Goal: Information Seeking & Learning: Learn about a topic

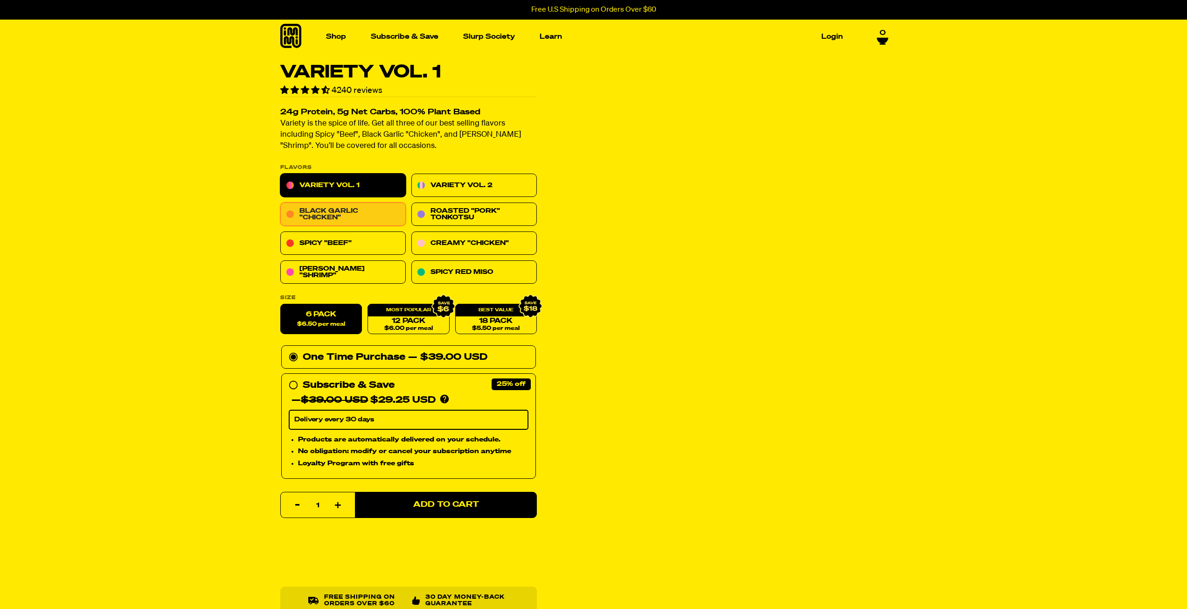
click at [333, 215] on link "Black Garlic "Chicken"" at bounding box center [342, 214] width 125 height 23
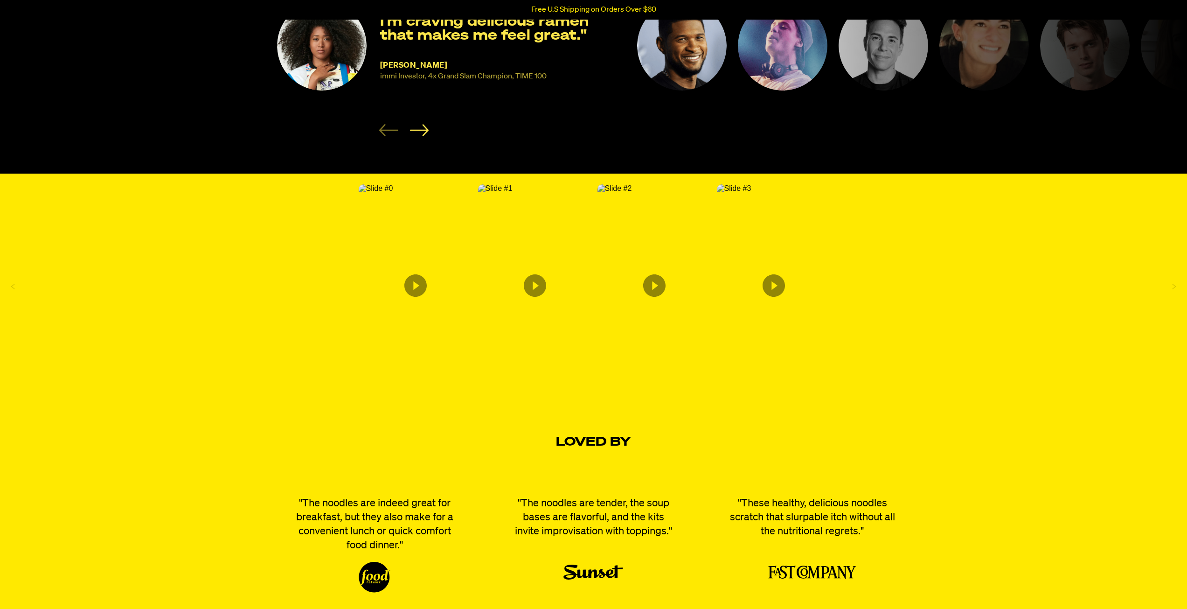
scroll to position [1303, 0]
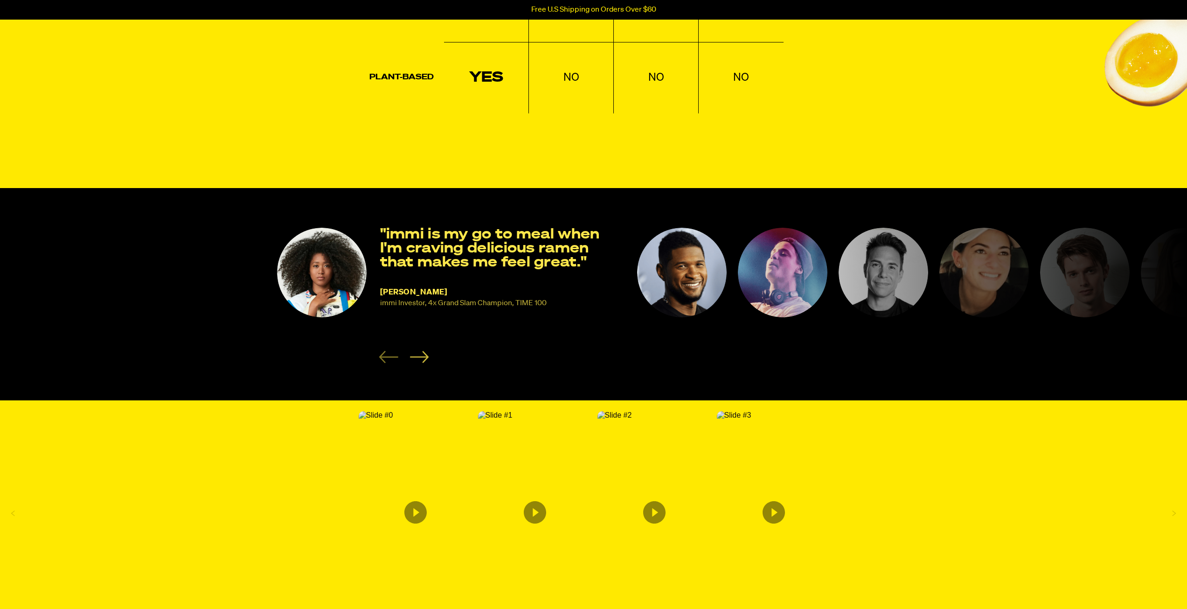
click at [422, 362] on icon "Next slide" at bounding box center [419, 357] width 19 height 12
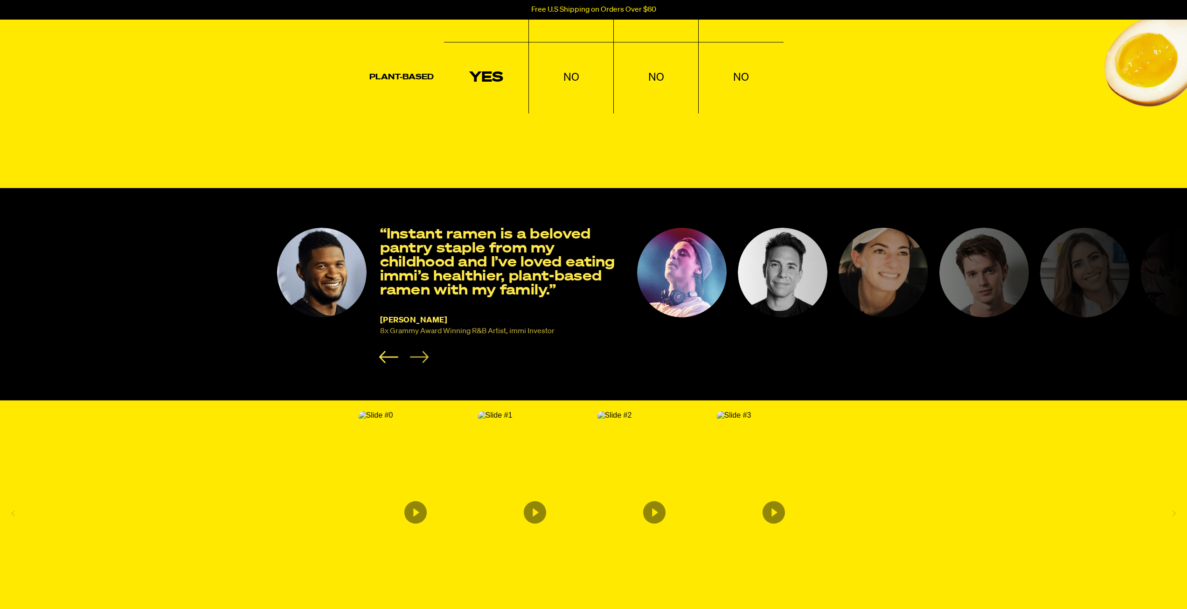
click at [422, 362] on icon "Next slide" at bounding box center [419, 357] width 19 height 12
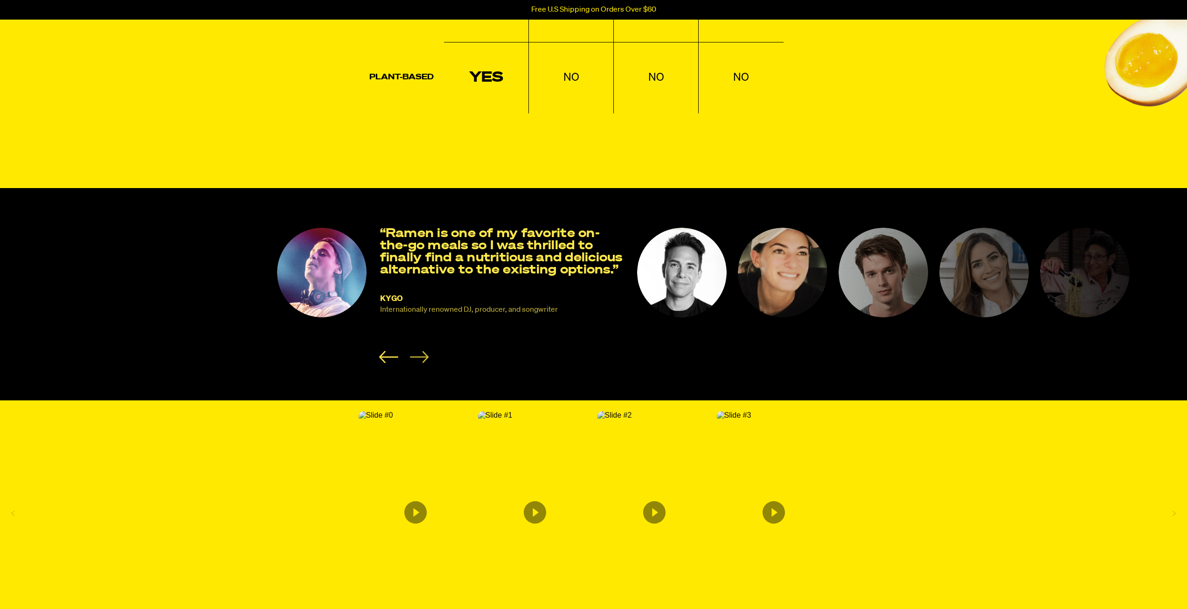
click at [422, 362] on icon "Next slide" at bounding box center [419, 357] width 19 height 12
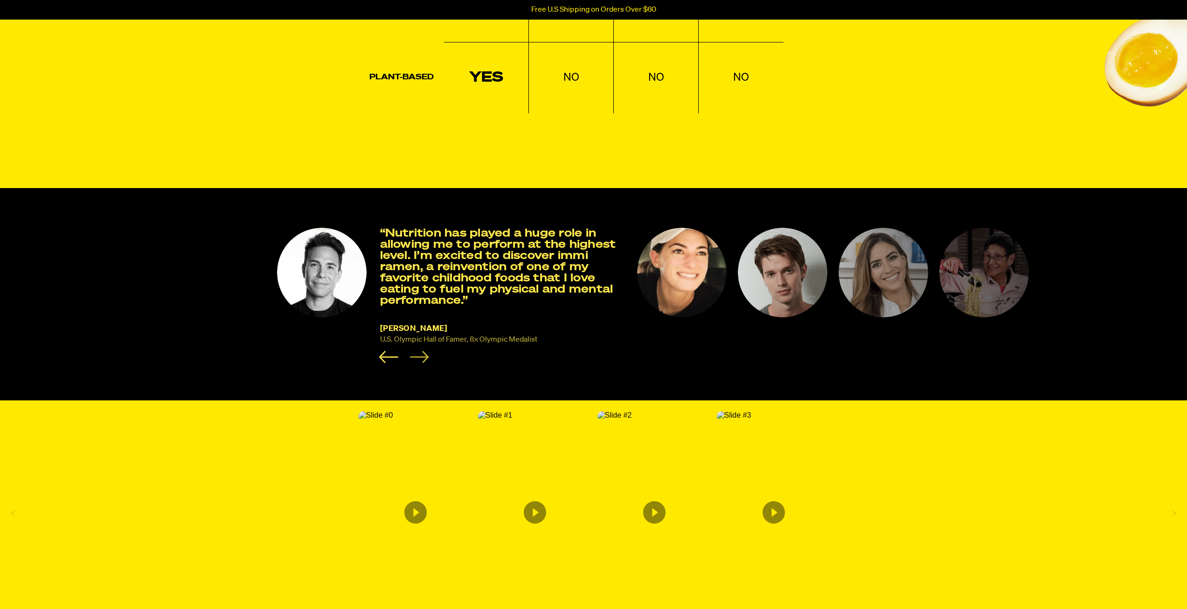
click at [422, 362] on icon "Next slide" at bounding box center [419, 357] width 19 height 12
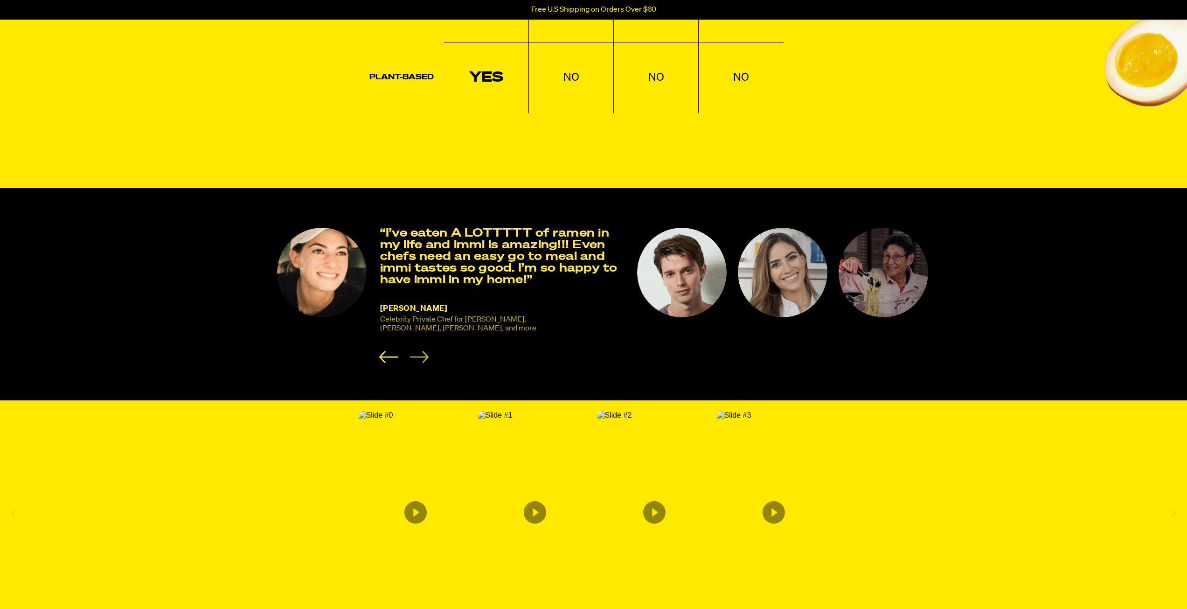
click at [422, 362] on icon "Next slide" at bounding box center [419, 357] width 19 height 12
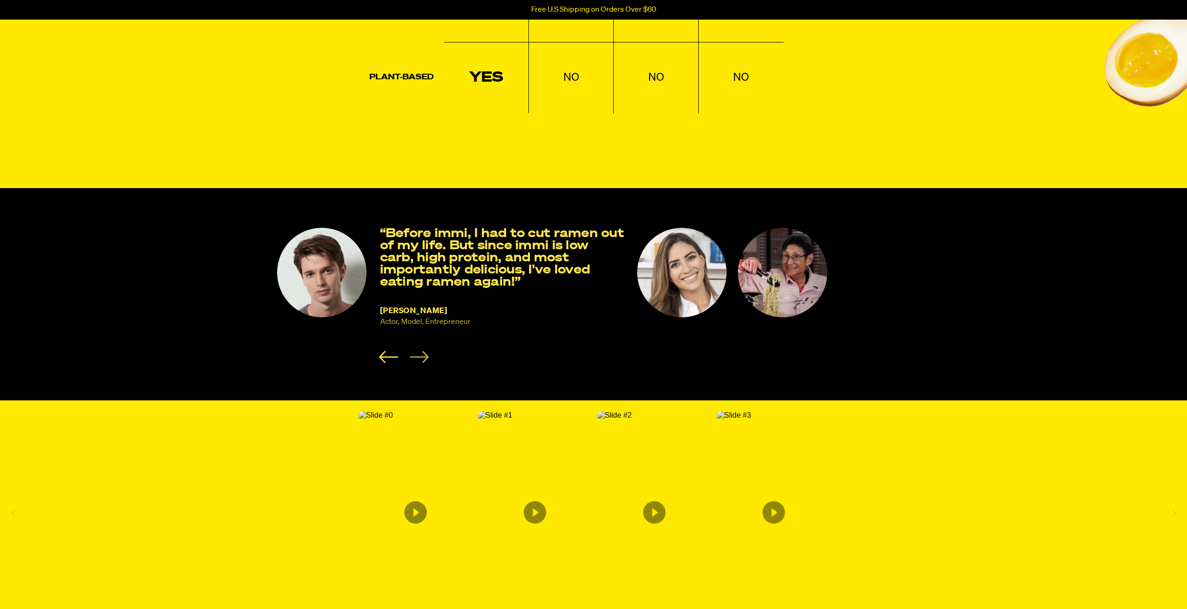
click at [422, 362] on icon "Next slide" at bounding box center [419, 357] width 19 height 12
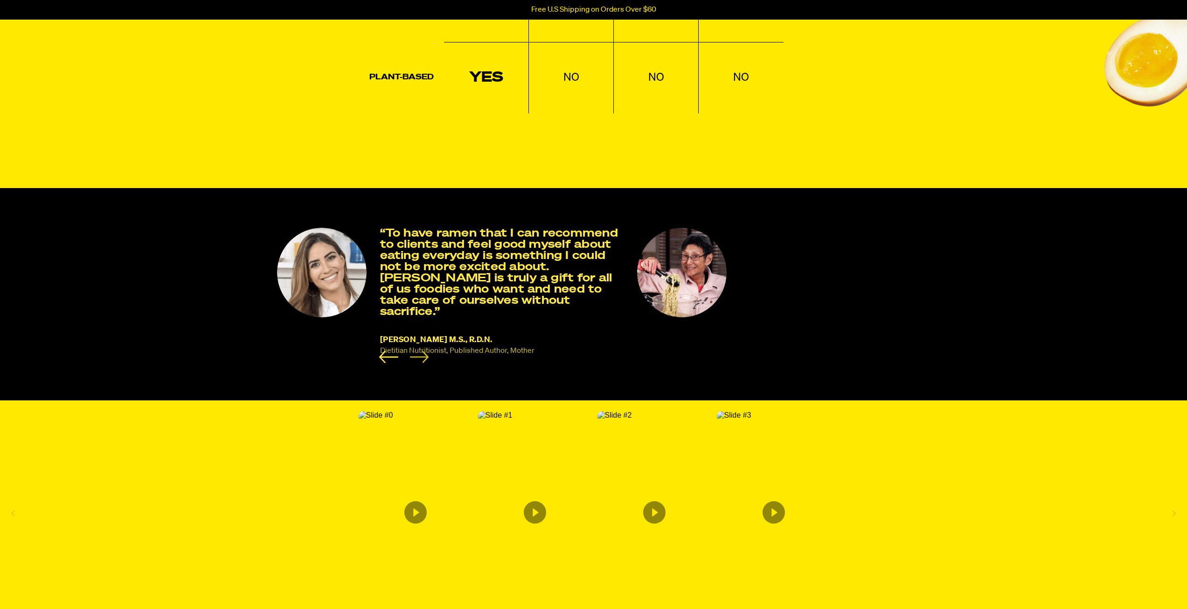
click at [422, 362] on icon "Next slide" at bounding box center [419, 357] width 19 height 12
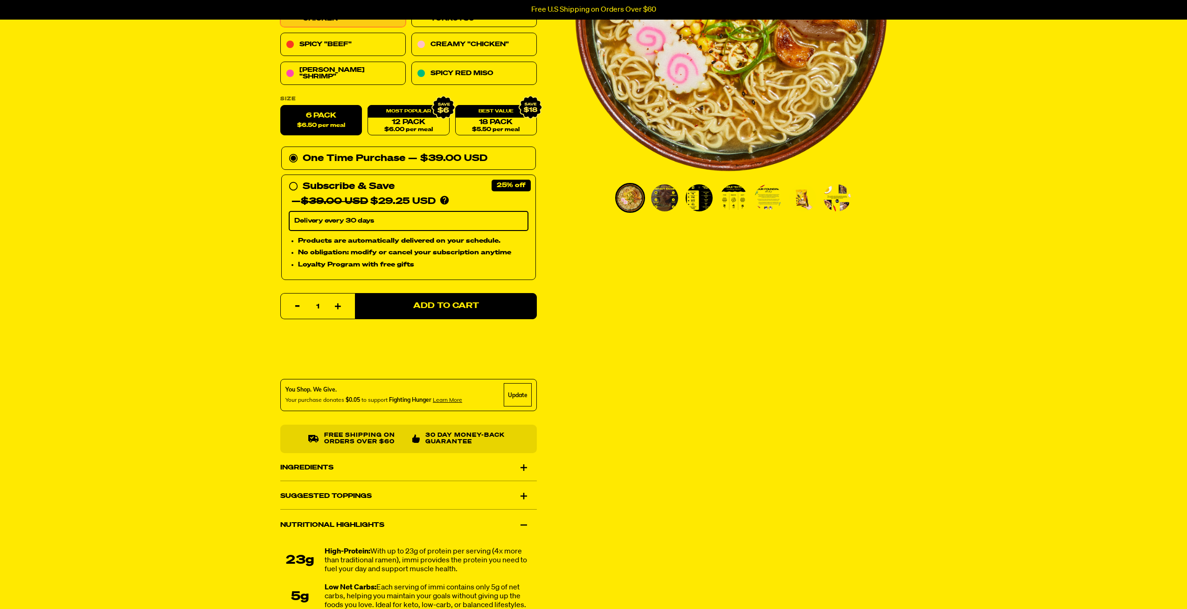
scroll to position [136, 0]
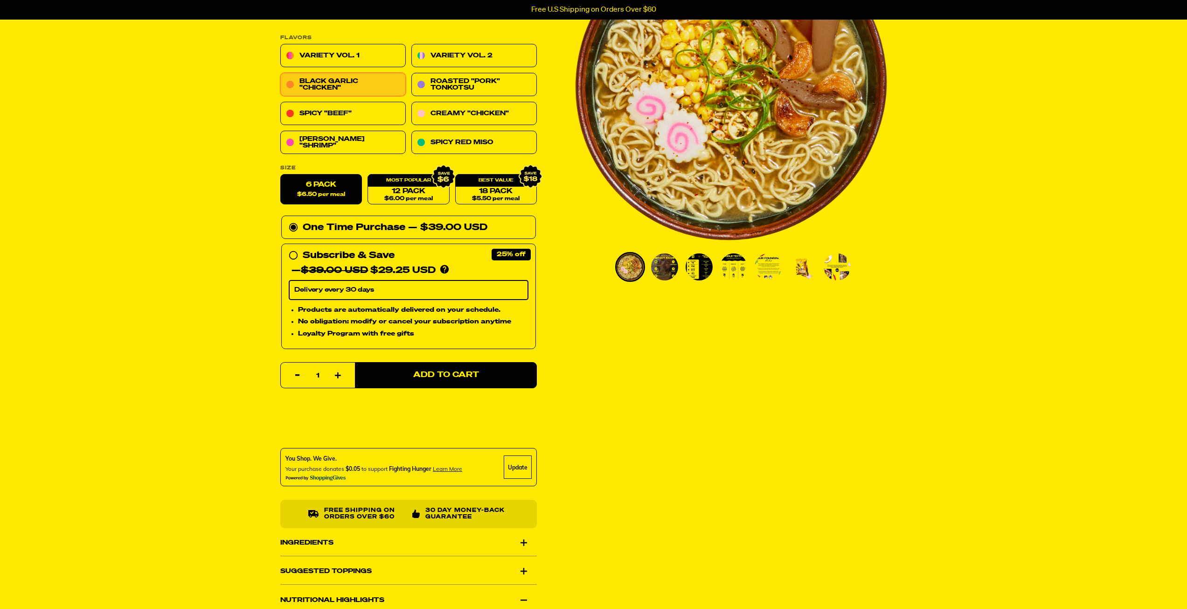
click at [657, 265] on img "Go to slide 2" at bounding box center [664, 266] width 27 height 27
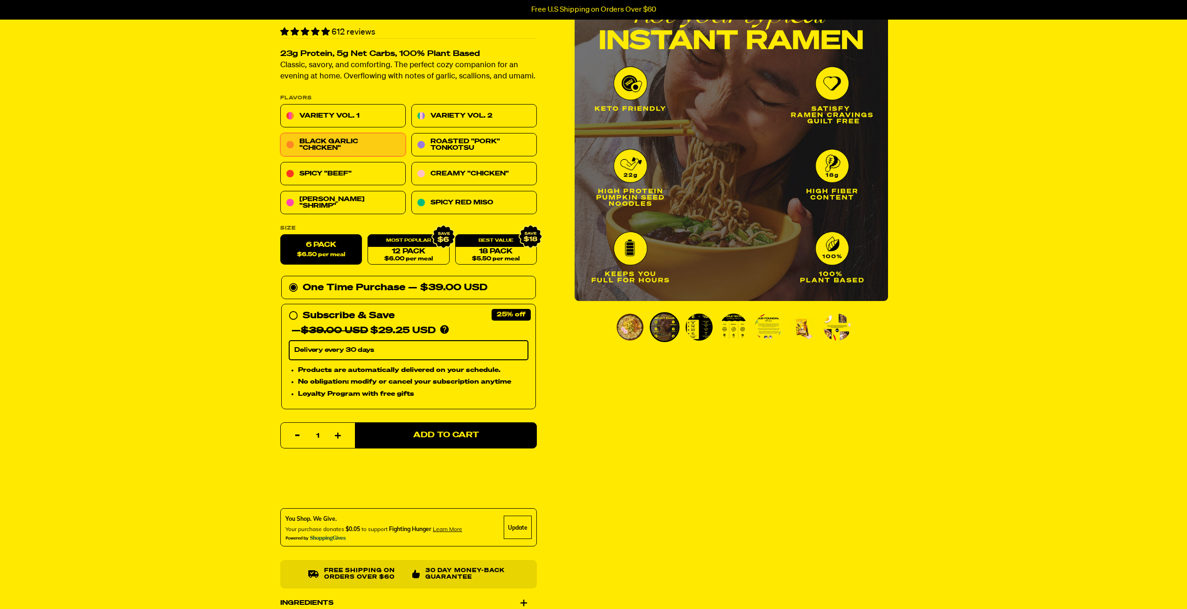
scroll to position [0, 0]
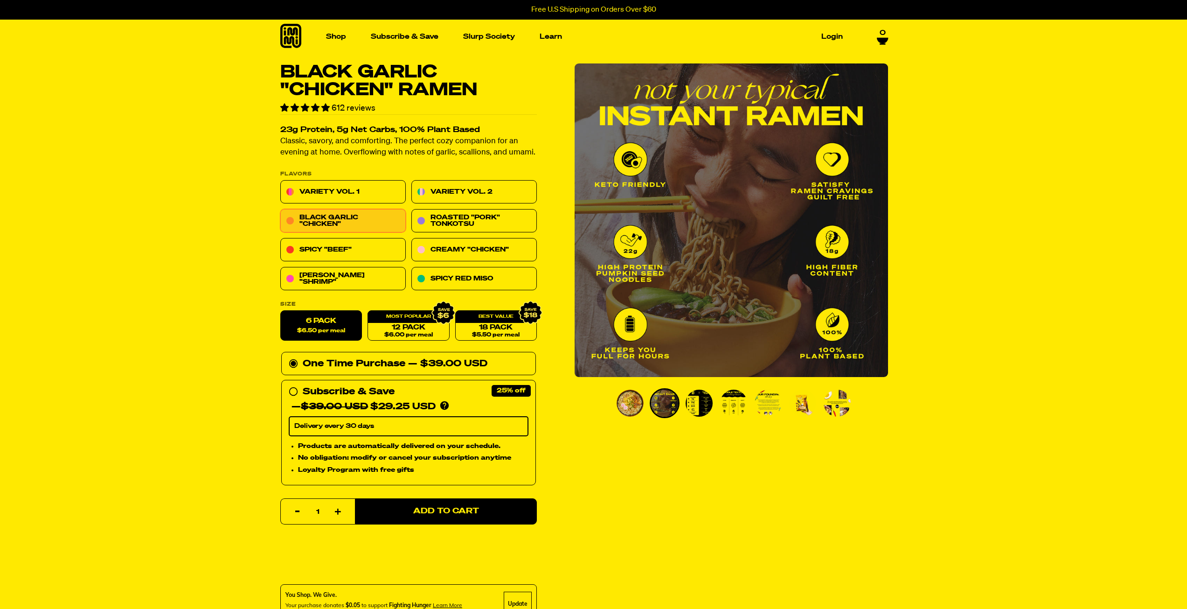
click at [701, 401] on img "Go to slide 3" at bounding box center [699, 403] width 27 height 27
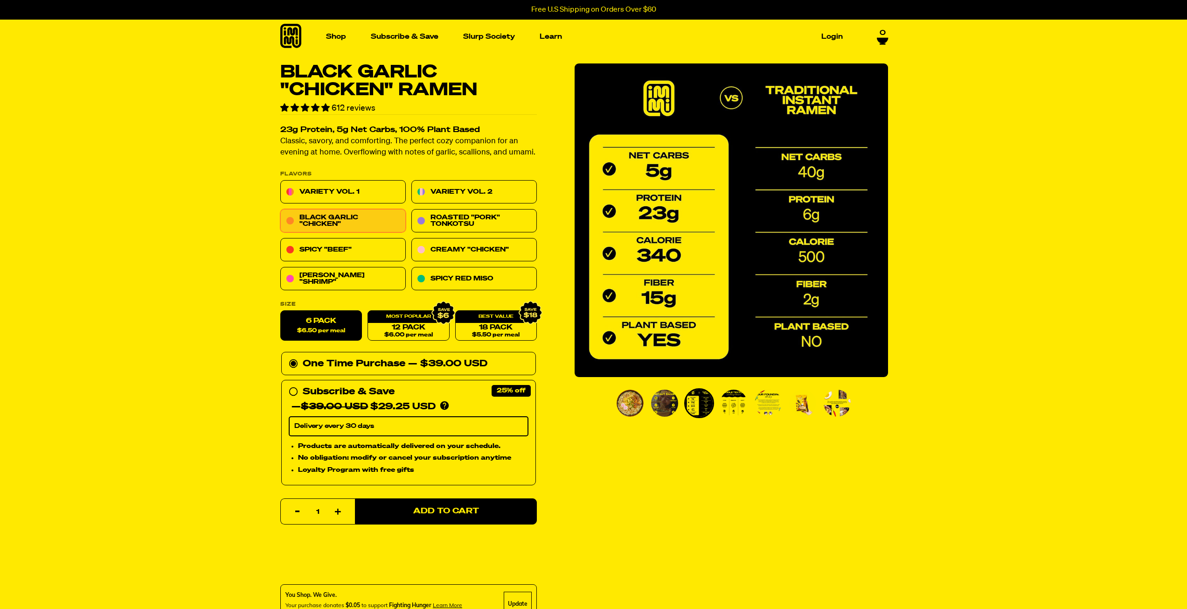
click at [792, 322] on img "3 of 7" at bounding box center [732, 220] width 314 height 314
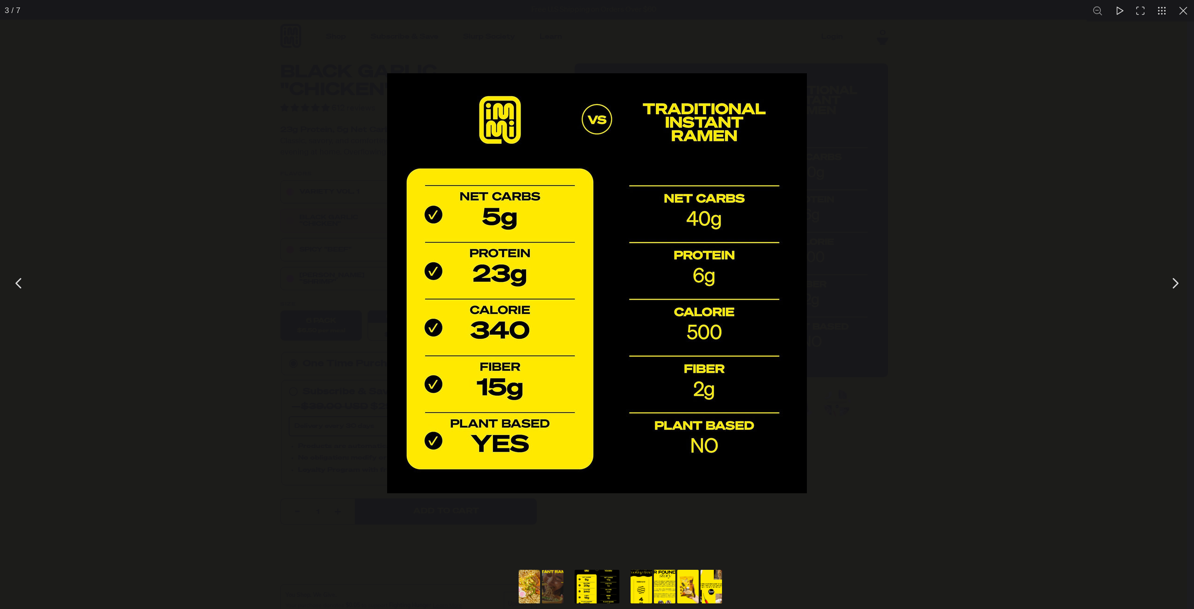
click at [935, 329] on div "You can close this modal content with the ESC key" at bounding box center [597, 283] width 1194 height 566
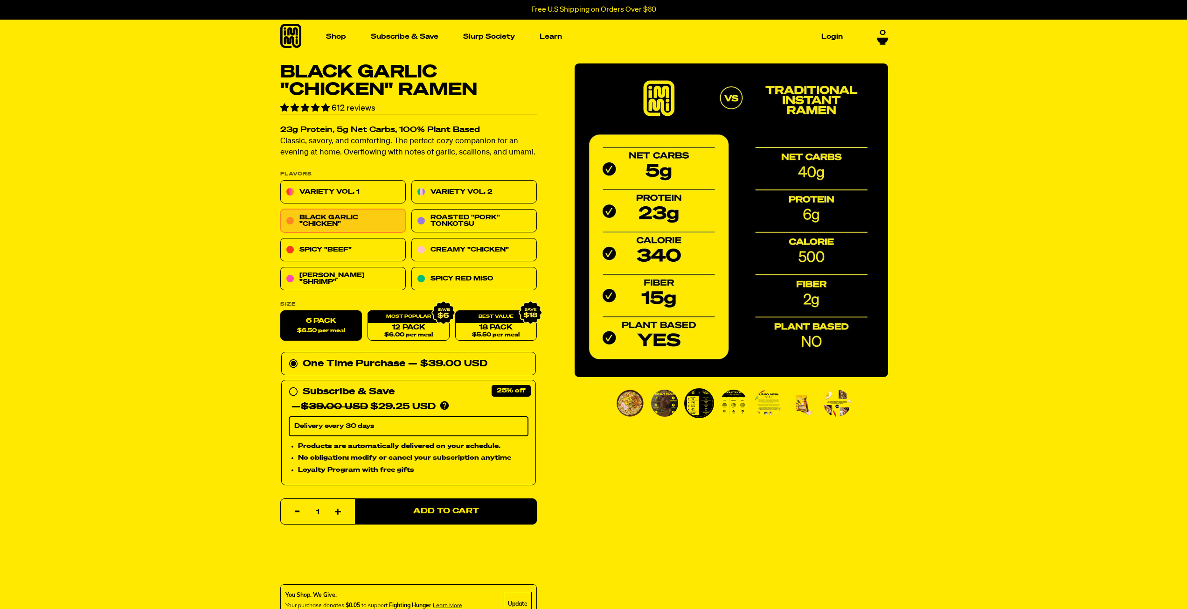
click at [765, 407] on img "Go to slide 5" at bounding box center [768, 403] width 27 height 27
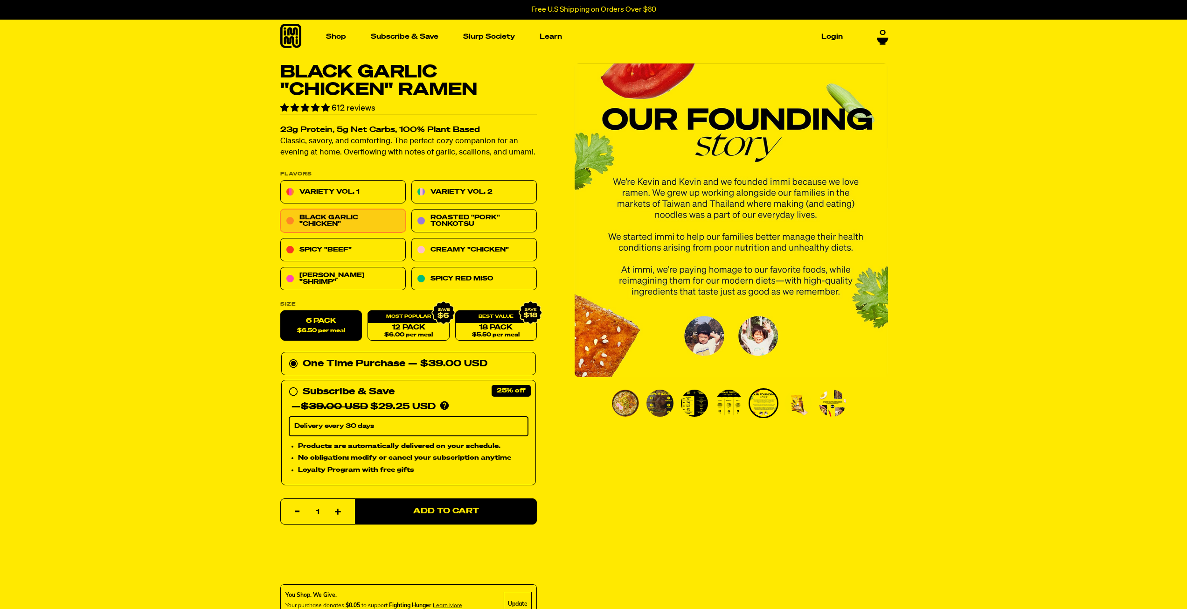
click at [813, 399] on ul "PDP main carousel thumbnails" at bounding box center [732, 403] width 242 height 30
click at [803, 404] on img "Go to slide 6" at bounding box center [798, 403] width 27 height 27
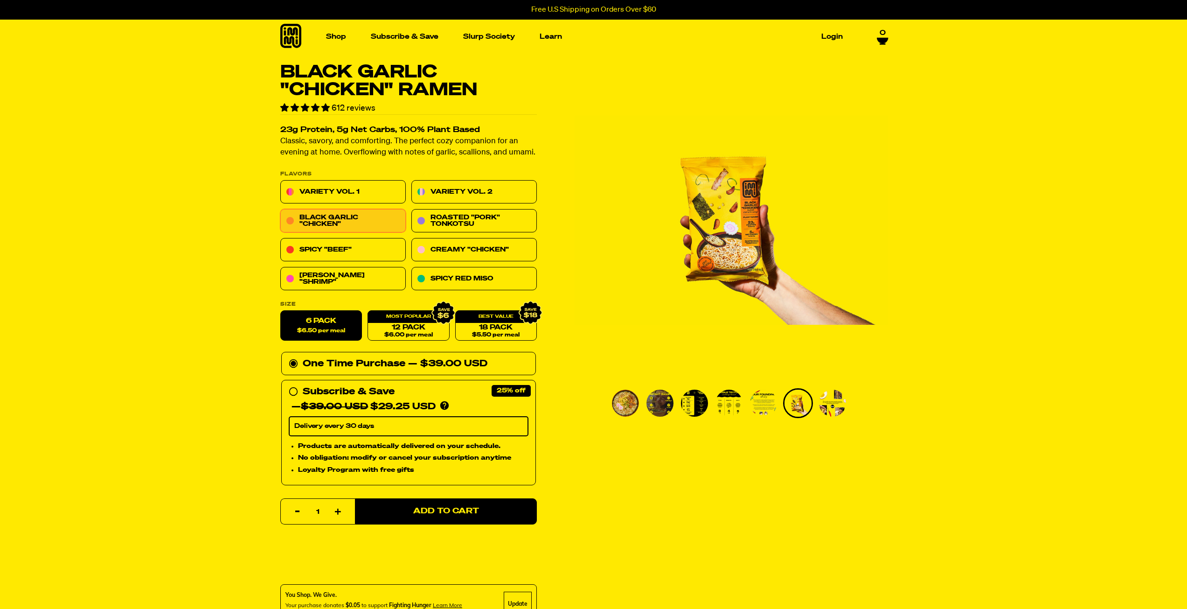
click at [840, 401] on img "Go to slide 7" at bounding box center [832, 403] width 27 height 27
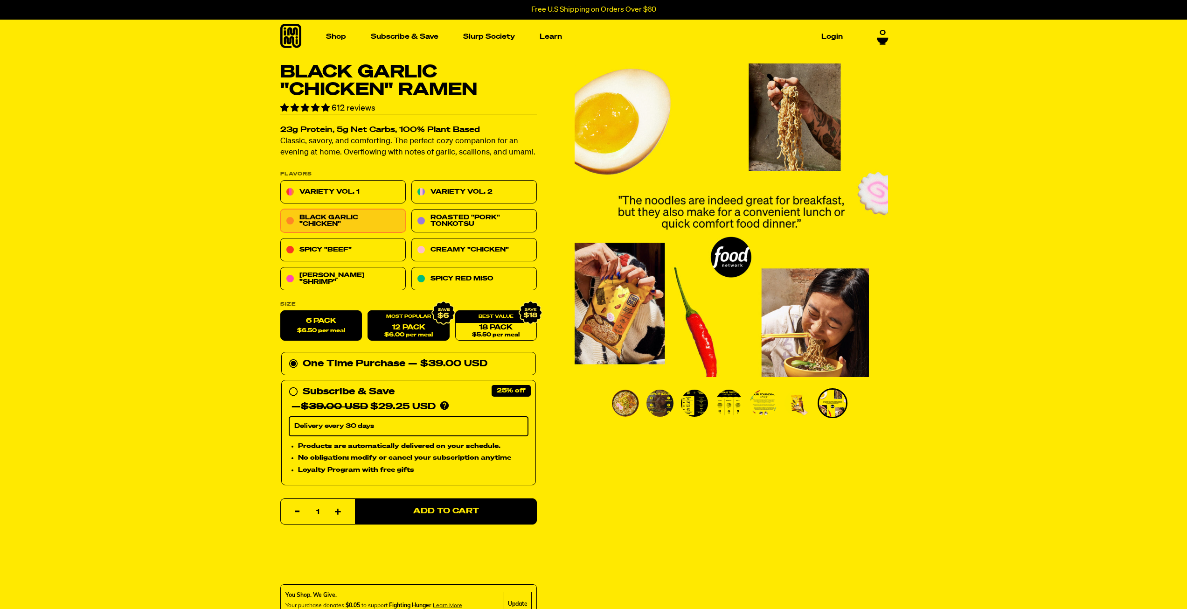
click at [405, 327] on link "12 Pack $6.00 per meal" at bounding box center [409, 326] width 82 height 30
radio input "false"
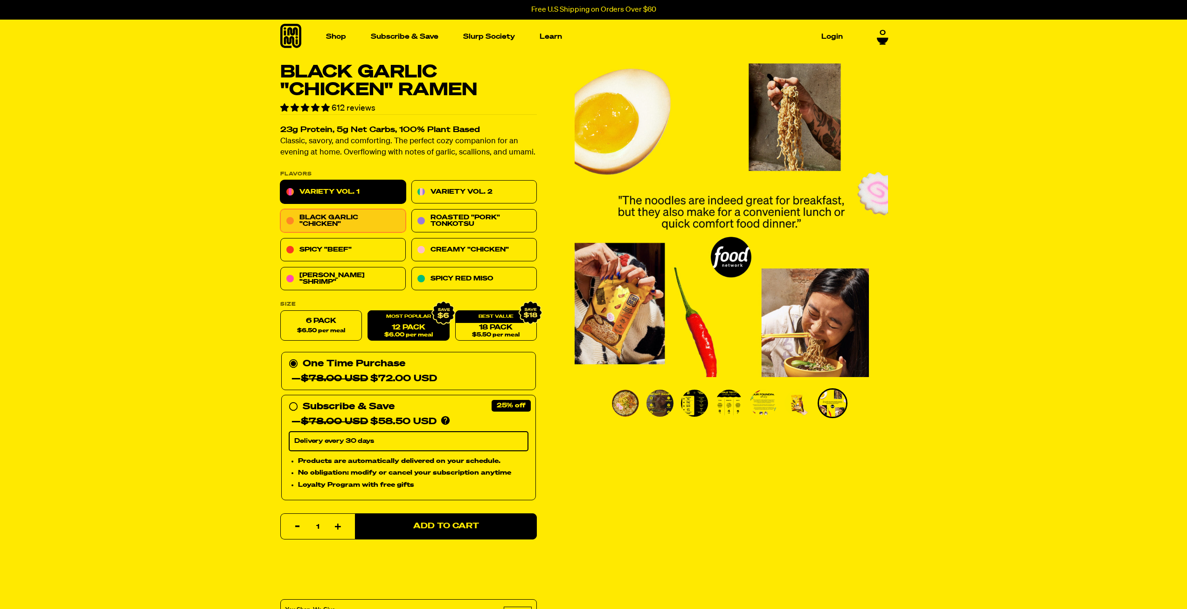
click at [335, 198] on link "Variety Vol. 1" at bounding box center [342, 192] width 125 height 23
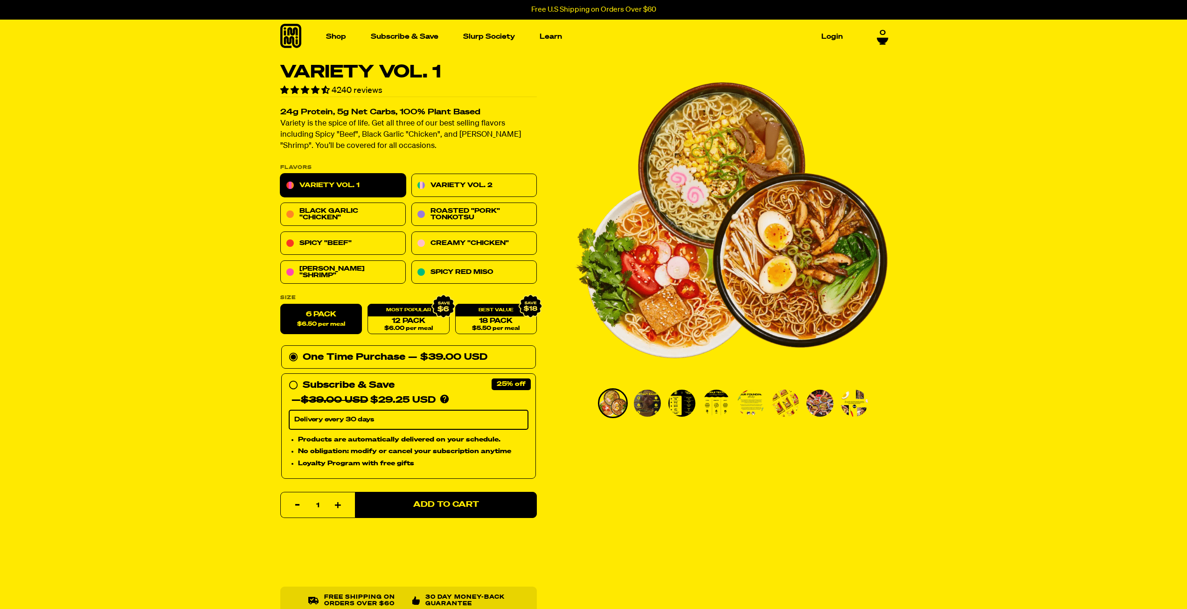
click at [648, 404] on img "Go to slide 2" at bounding box center [647, 403] width 27 height 27
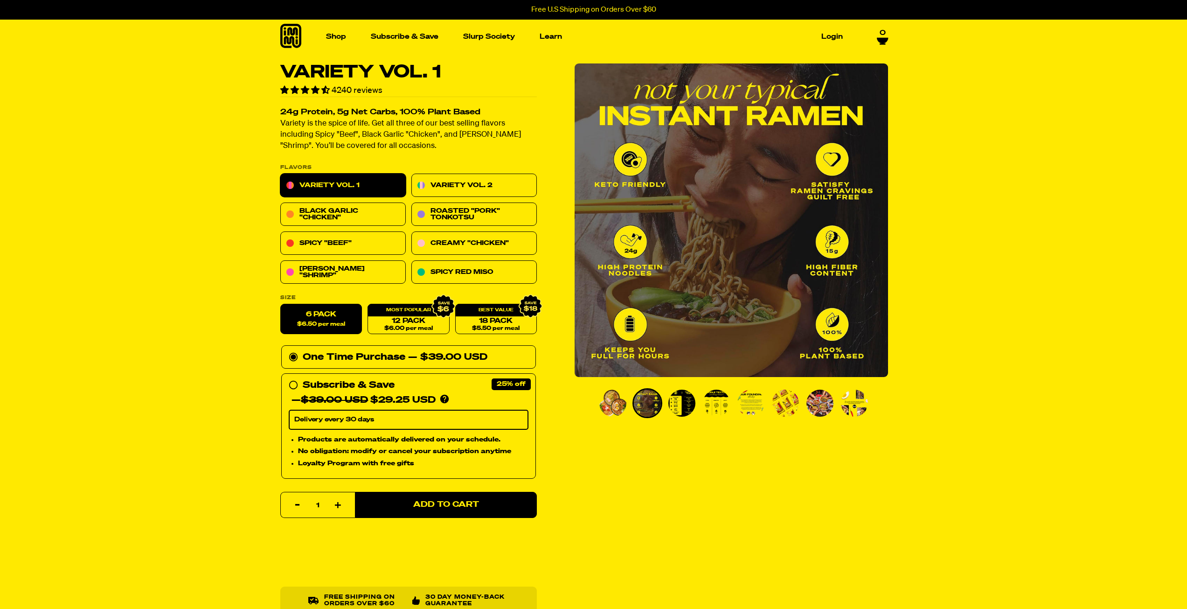
click at [690, 404] on img "Go to slide 3" at bounding box center [682, 403] width 27 height 27
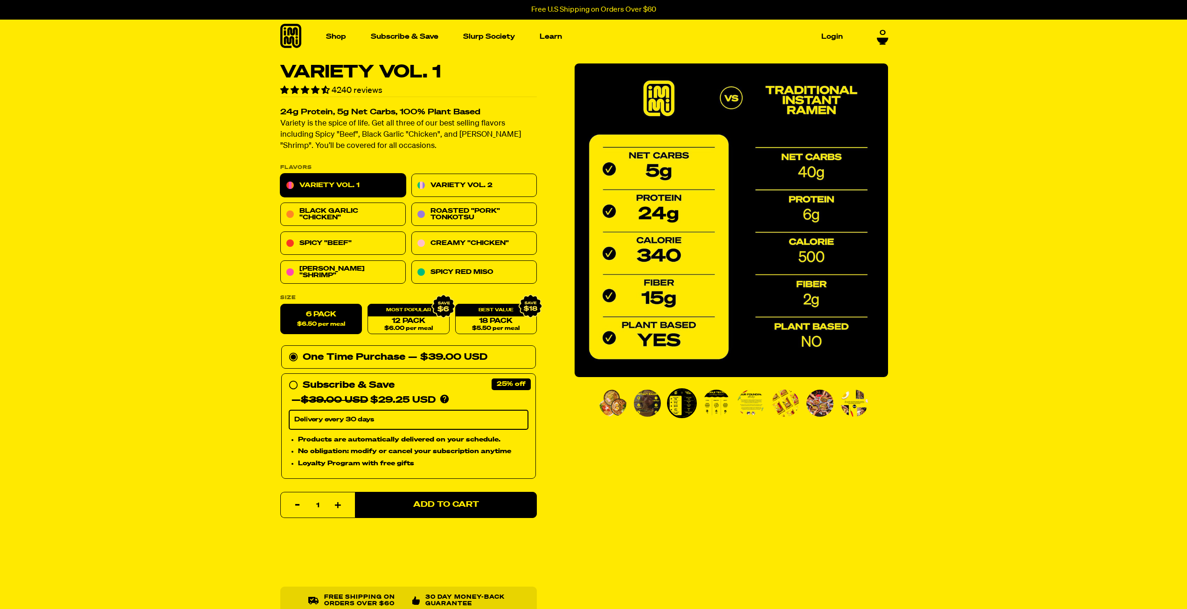
click at [718, 403] on img "Go to slide 4" at bounding box center [716, 403] width 27 height 27
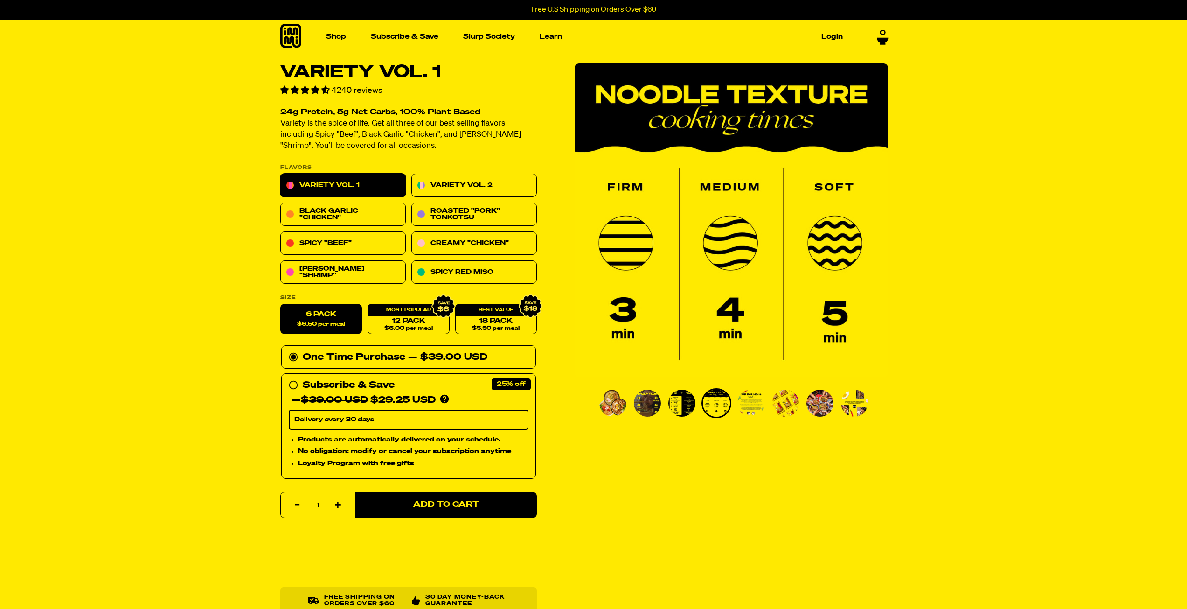
click at [744, 403] on img "Go to slide 5" at bounding box center [751, 403] width 27 height 27
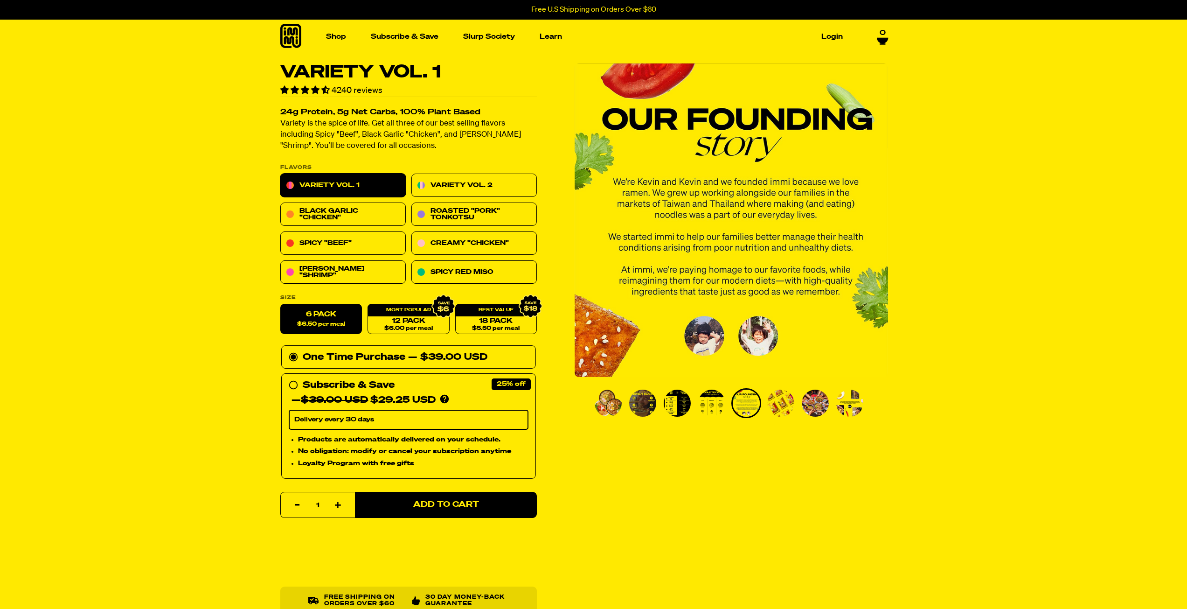
click at [718, 407] on img "Go to slide 4" at bounding box center [711, 403] width 27 height 27
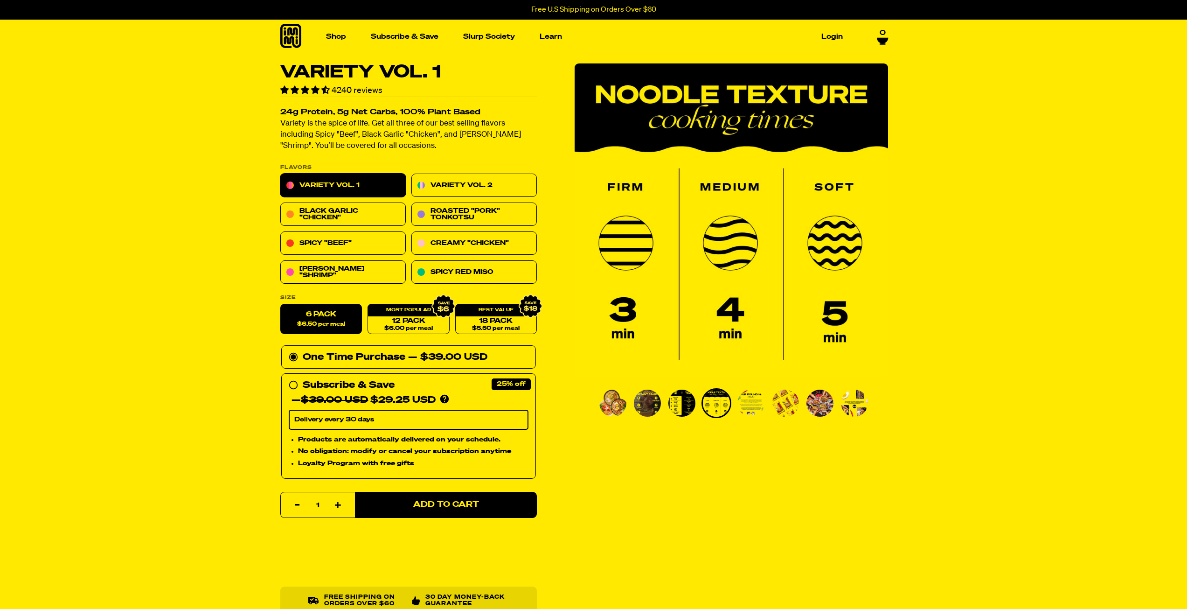
click at [739, 407] on img "Go to slide 5" at bounding box center [751, 403] width 27 height 27
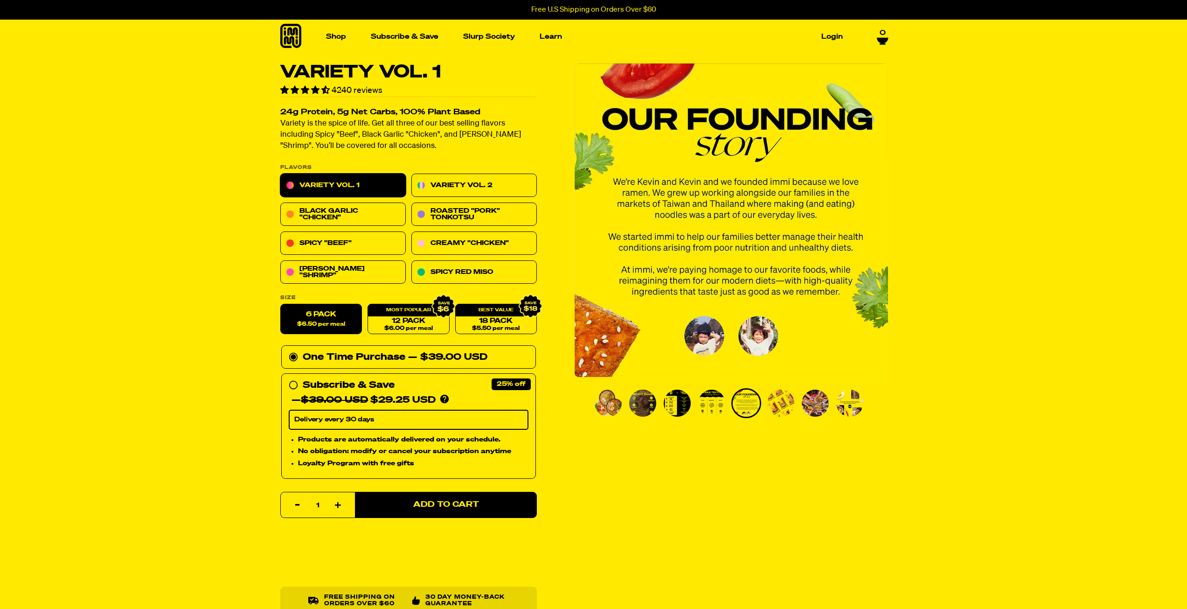
click at [796, 399] on ul "PDP main carousel thumbnails" at bounding box center [731, 403] width 276 height 30
click at [791, 400] on img "Go to slide 6" at bounding box center [780, 403] width 27 height 27
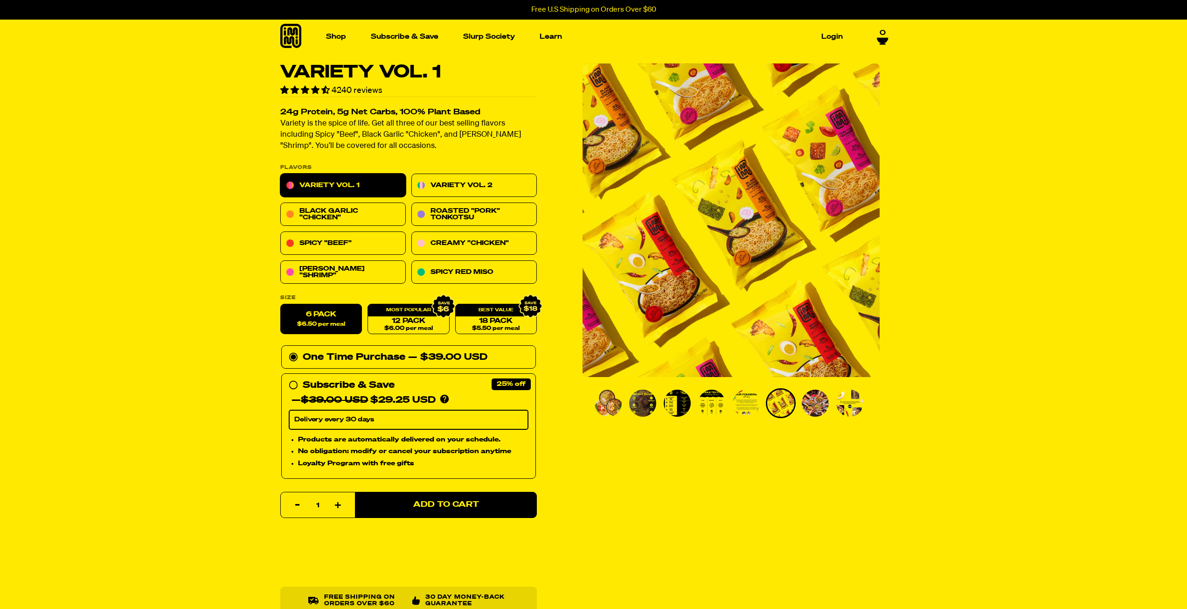
click at [815, 406] on img "Go to slide 7" at bounding box center [815, 403] width 27 height 27
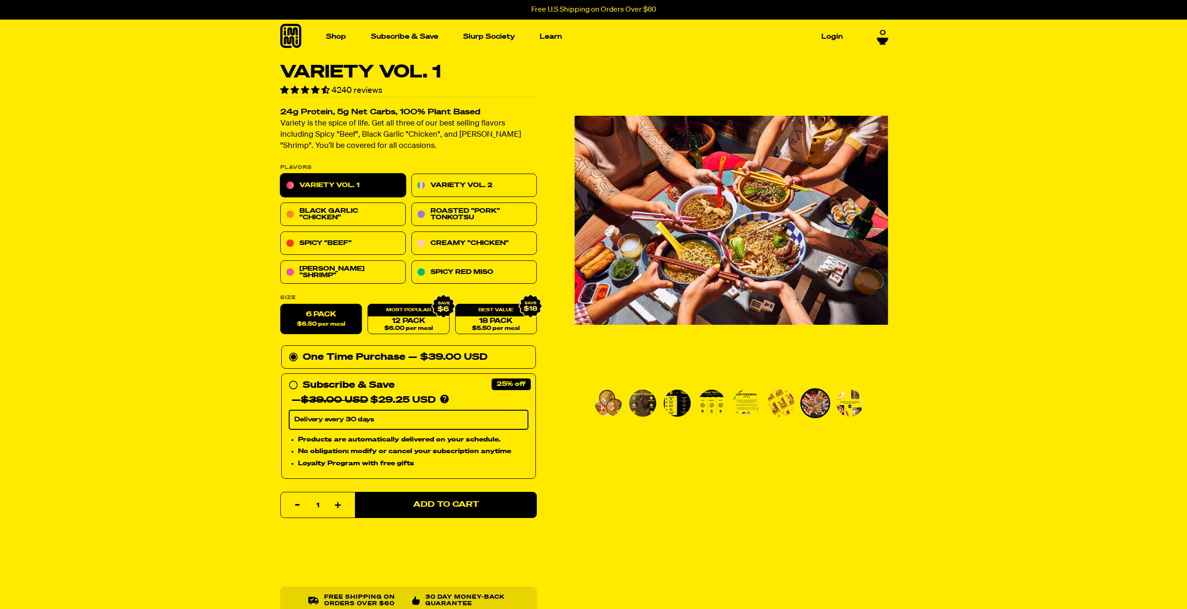
click at [848, 410] on img "Go to slide 8" at bounding box center [849, 403] width 27 height 27
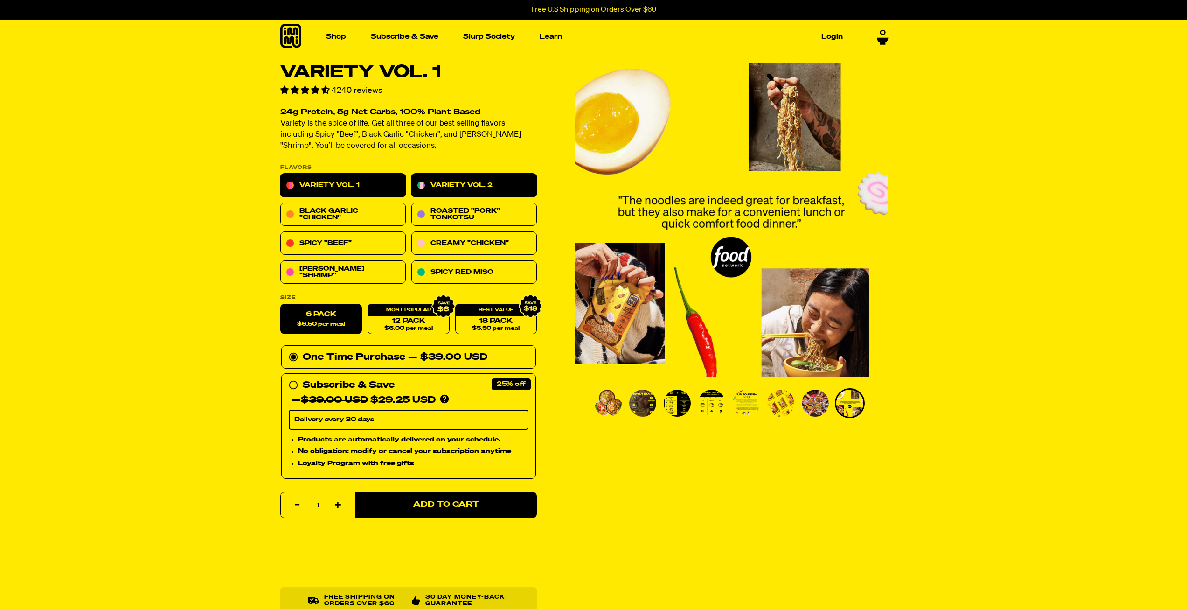
click at [449, 181] on link "Variety Vol. 2" at bounding box center [473, 185] width 125 height 23
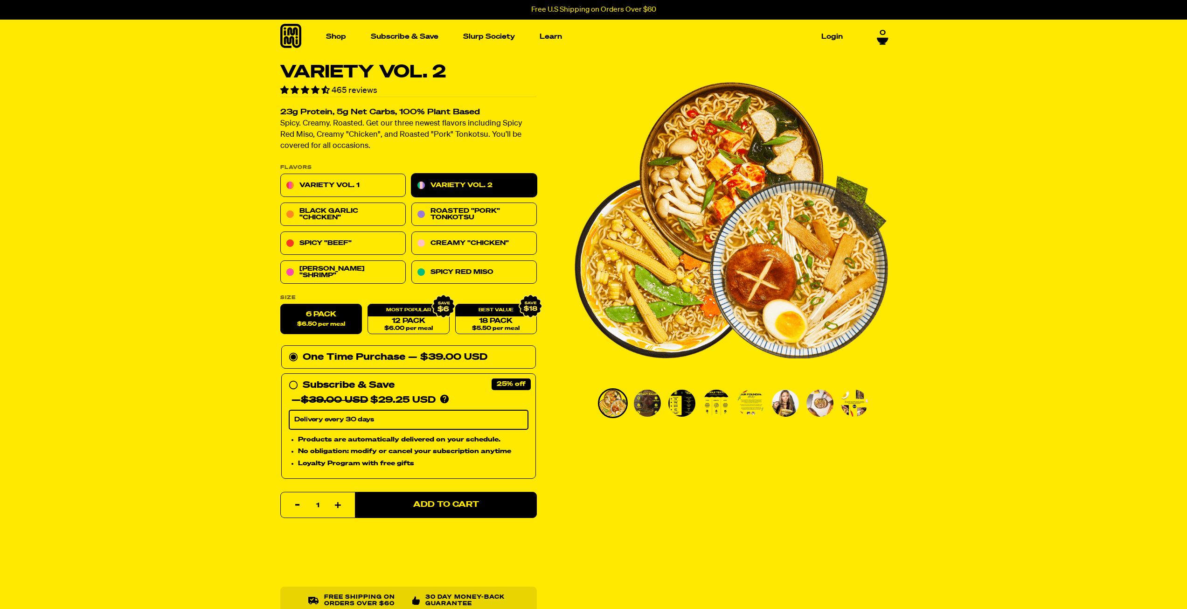
click at [679, 410] on img "Go to slide 3" at bounding box center [682, 403] width 27 height 27
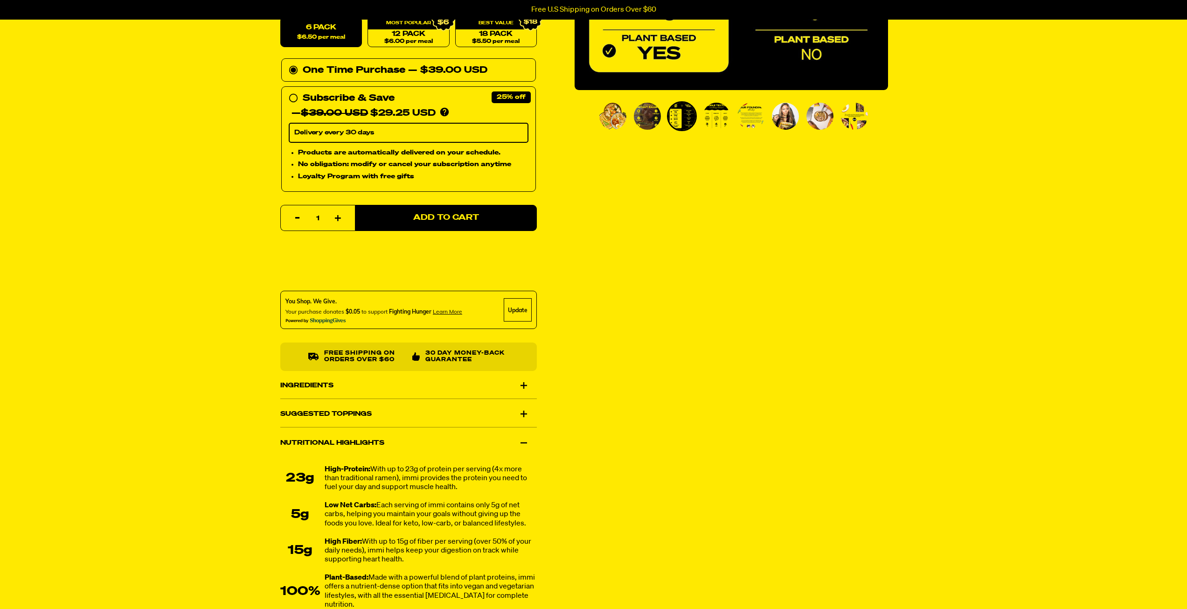
scroll to position [420, 0]
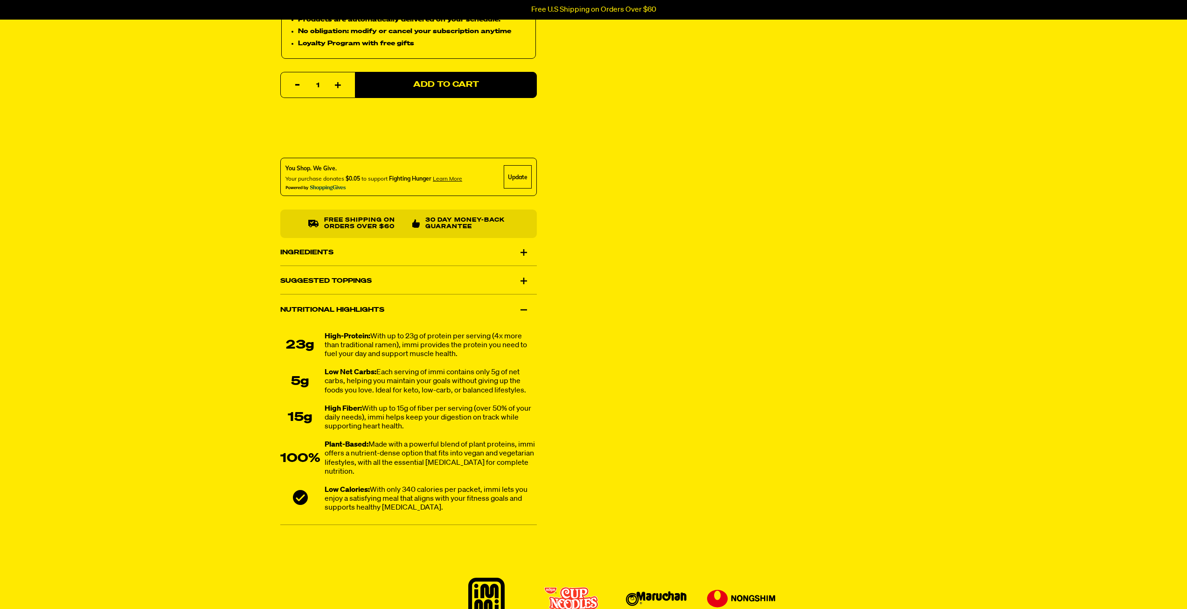
click at [417, 259] on div "Ingredients" at bounding box center [408, 252] width 257 height 26
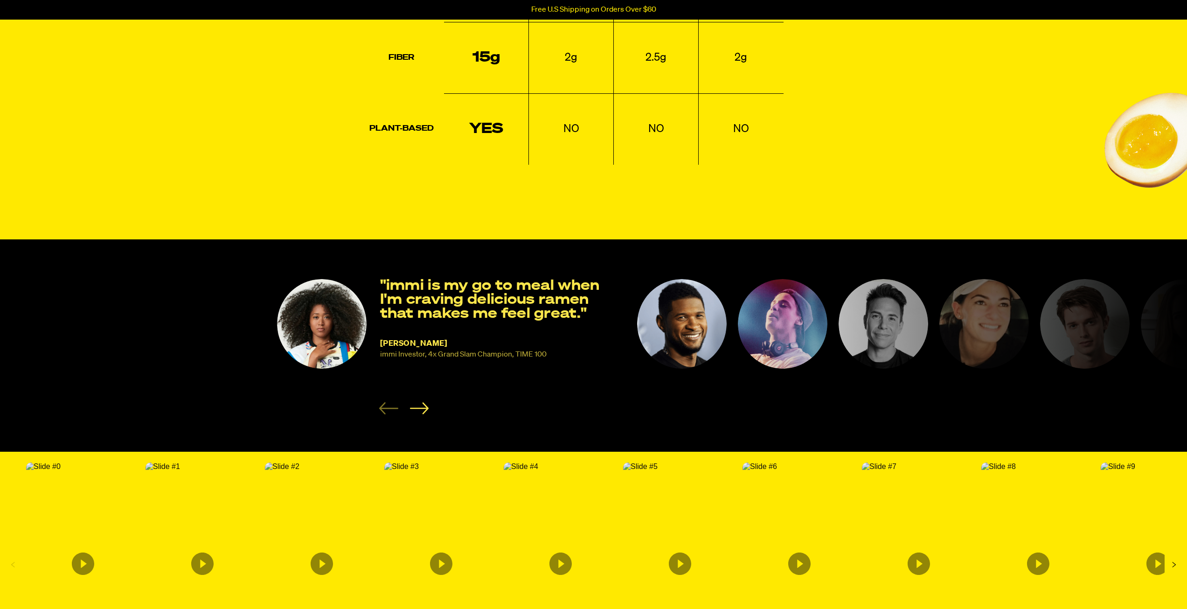
scroll to position [1633, 0]
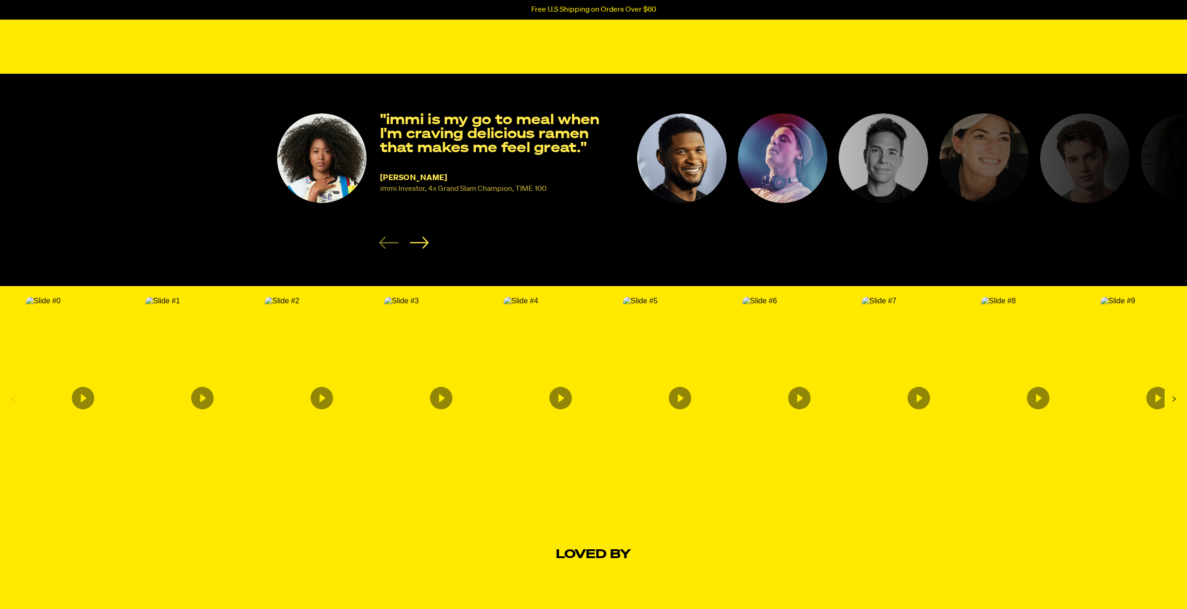
click at [1173, 406] on icon "Next Slide" at bounding box center [1174, 398] width 15 height 15
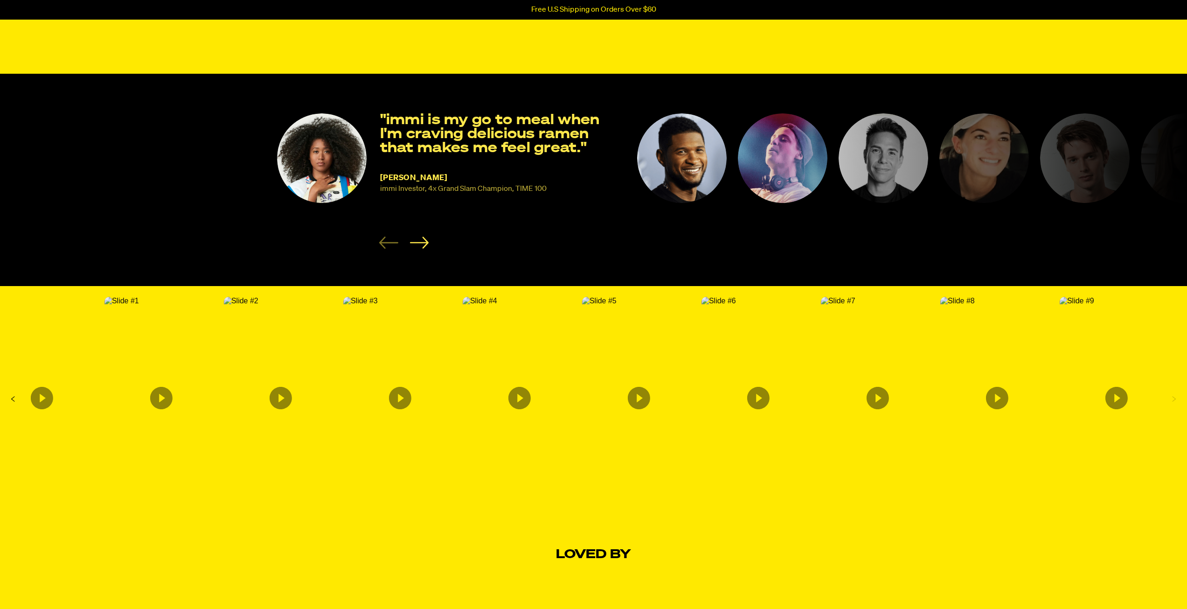
click at [1173, 406] on icon "Next Slide" at bounding box center [1174, 398] width 15 height 15
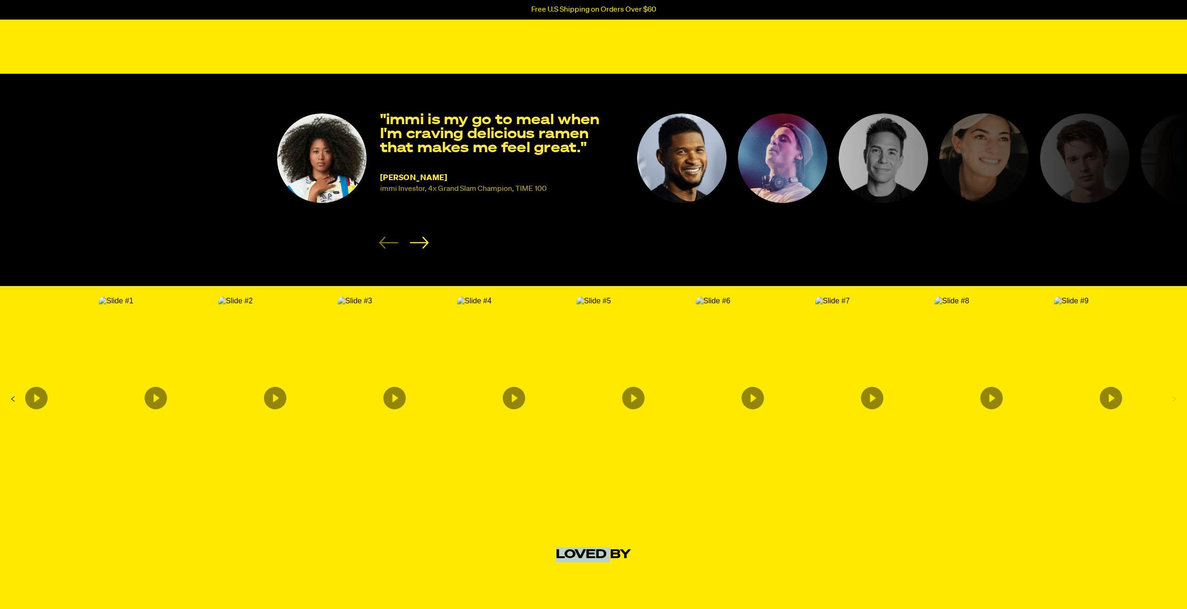
click at [1173, 406] on icon "Next Slide" at bounding box center [1174, 398] width 15 height 15
